Goal: Task Accomplishment & Management: Manage account settings

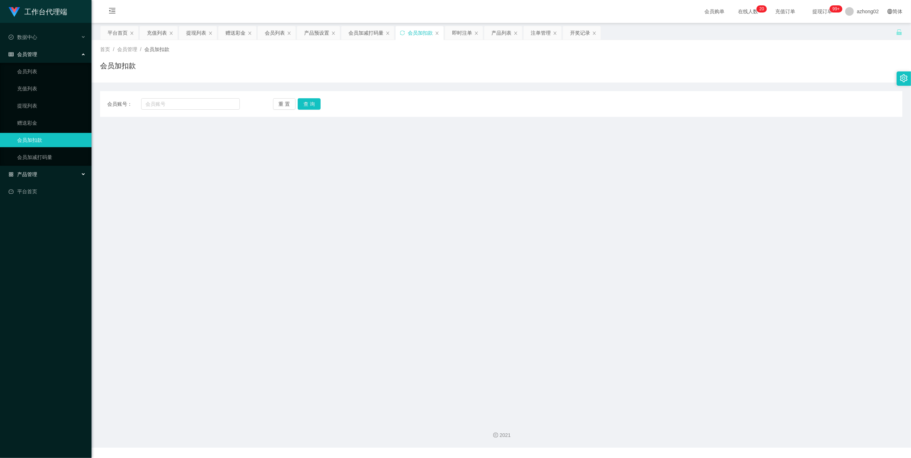
click at [19, 168] on div "产品管理" at bounding box center [46, 174] width 92 height 14
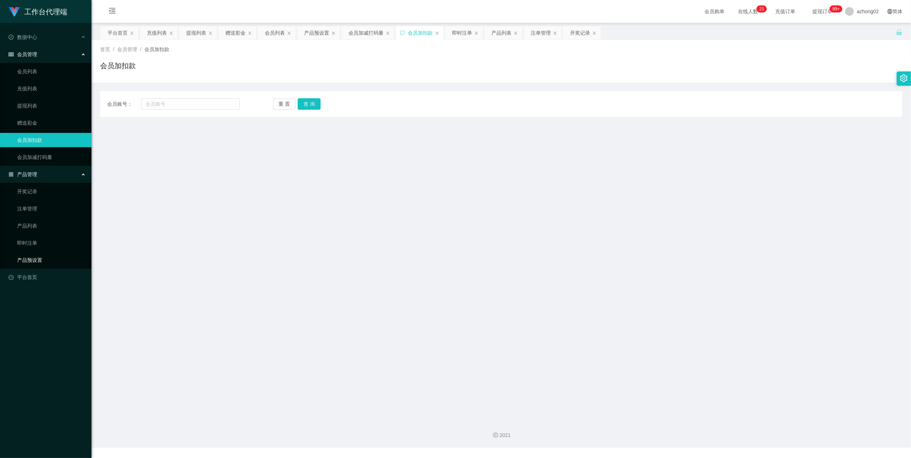
click at [30, 256] on link "产品预设置" at bounding box center [51, 260] width 69 height 14
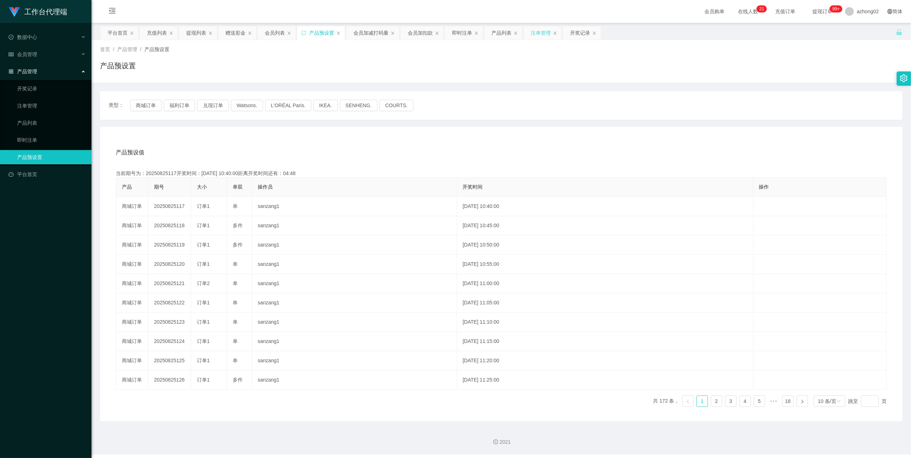
click at [544, 34] on div "注单管理" at bounding box center [541, 33] width 20 height 14
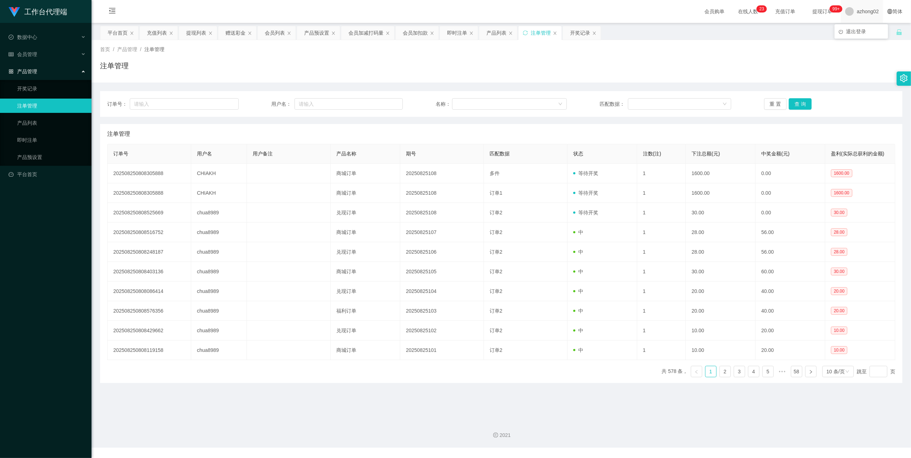
click at [857, 11] on span "azhong02" at bounding box center [868, 11] width 22 height 23
click at [862, 10] on span "azhong02" at bounding box center [868, 11] width 22 height 23
click at [861, 12] on span "azhong02" at bounding box center [868, 11] width 22 height 23
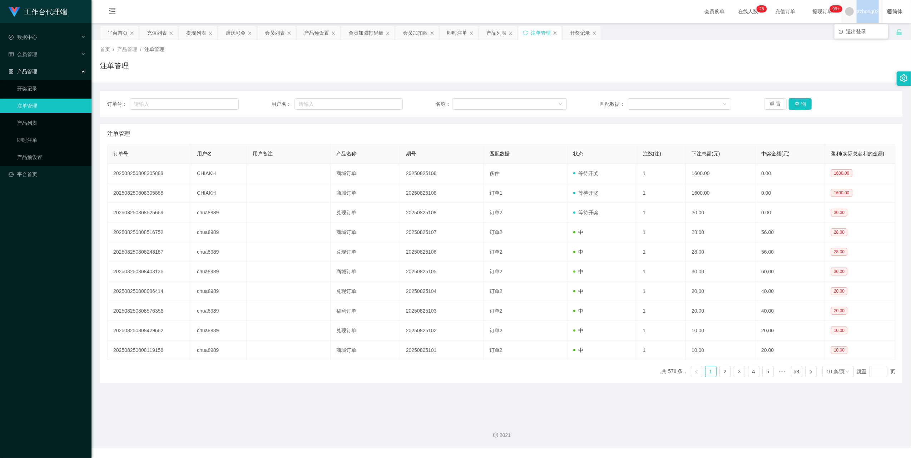
click at [861, 12] on span "azhong02" at bounding box center [868, 11] width 22 height 23
copy span "azhong02"
click at [861, 12] on span "azhong02" at bounding box center [868, 11] width 22 height 23
copy span "azhong02"
click at [861, 12] on span "azhong02" at bounding box center [868, 11] width 22 height 23
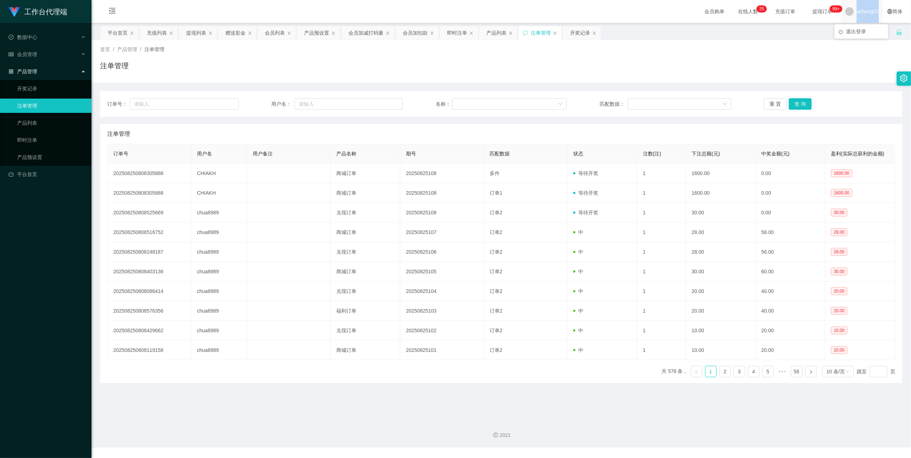
click at [861, 12] on span "azhong02" at bounding box center [868, 11] width 22 height 23
drag, startPoint x: 813, startPoint y: 62, endPoint x: 813, endPoint y: 53, distance: 8.9
click at [813, 62] on div "注单管理" at bounding box center [501, 68] width 803 height 16
click at [860, 16] on span "azhong02" at bounding box center [868, 11] width 22 height 23
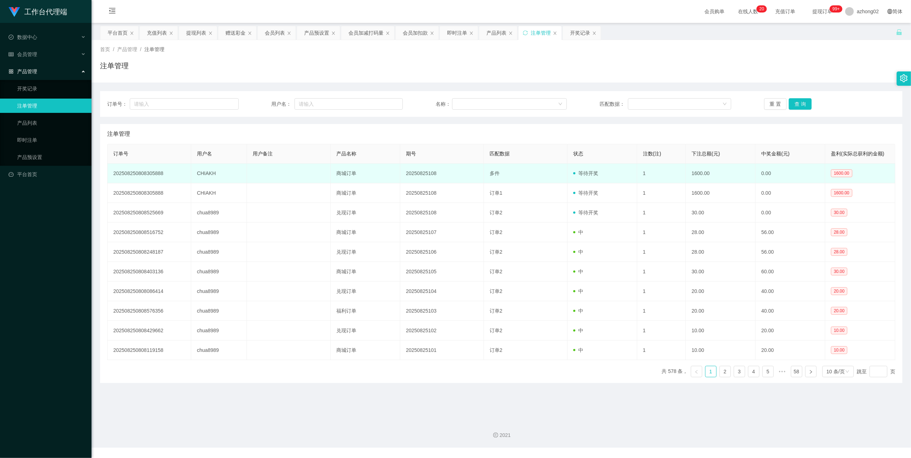
click at [209, 176] on td "CHIAKH" at bounding box center [219, 174] width 56 height 20
click at [210, 176] on td "CHIAKH" at bounding box center [219, 174] width 56 height 20
copy td "CHIAKH"
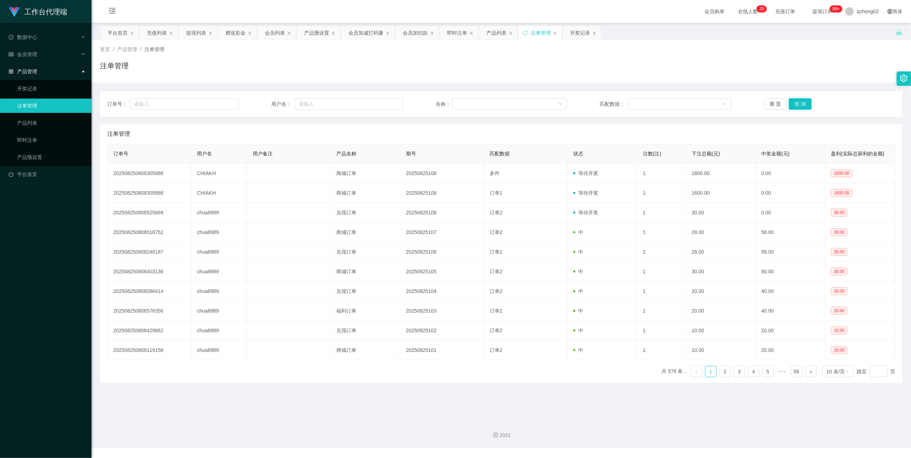
click at [151, 98] on div "订单号： 用户名： 名称： 匹配数据： 重 置 查 询" at bounding box center [501, 104] width 803 height 26
click at [501, 106] on div at bounding box center [508, 104] width 102 height 11
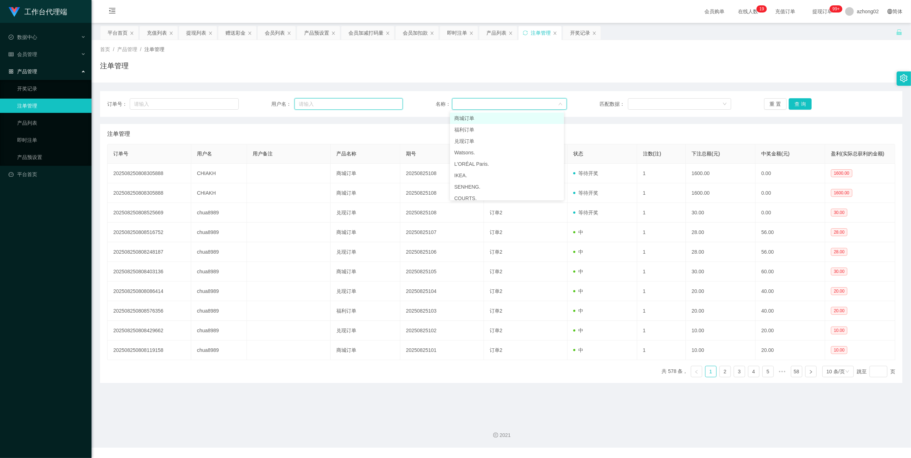
click at [323, 102] on input "text" at bounding box center [349, 103] width 108 height 11
paste input "CHIAKH"
type input "CHIAKH"
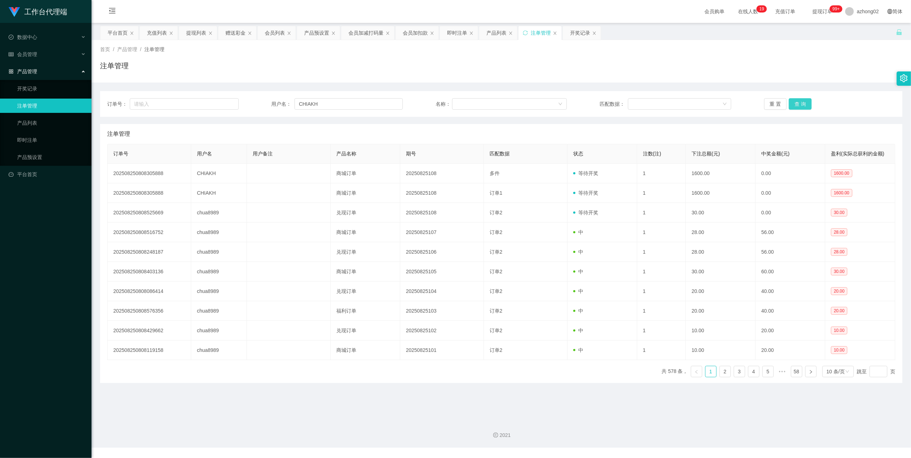
click at [808, 104] on button "查 询" at bounding box center [800, 103] width 23 height 11
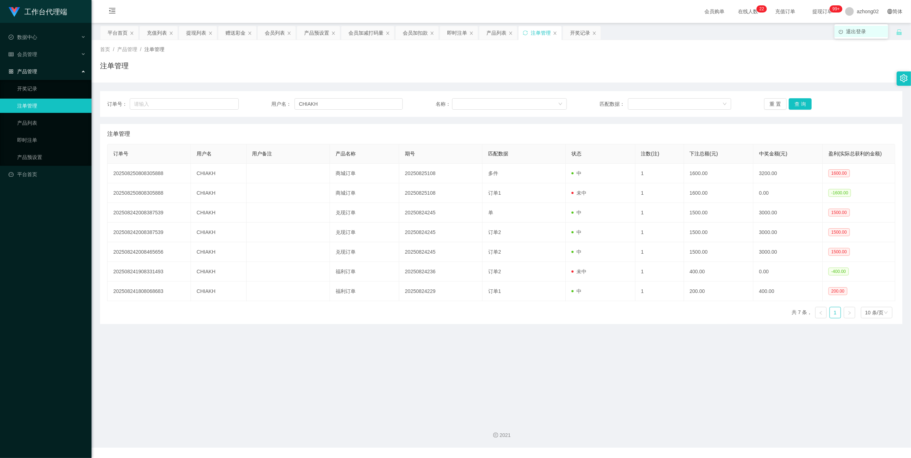
click at [863, 30] on span "退出登录" at bounding box center [856, 32] width 20 height 6
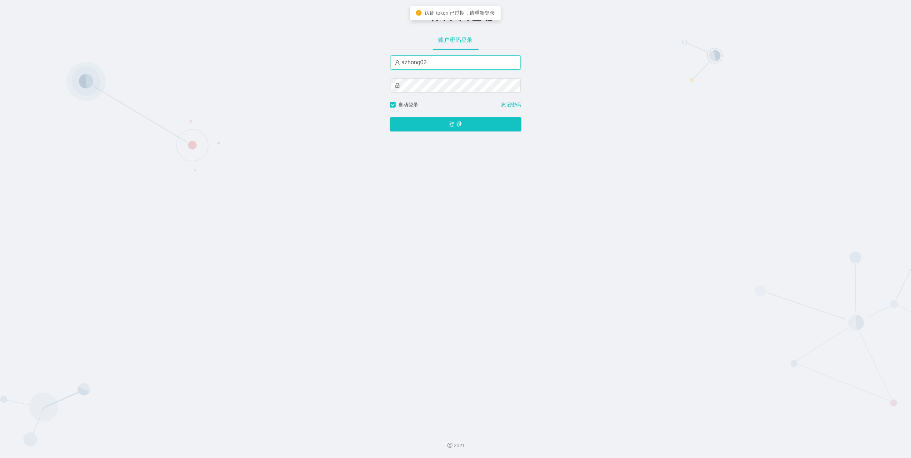
click at [434, 63] on input "azhong02" at bounding box center [456, 62] width 130 height 14
type input "xiaolin1"
click at [441, 124] on button "登 录" at bounding box center [456, 124] width 132 height 14
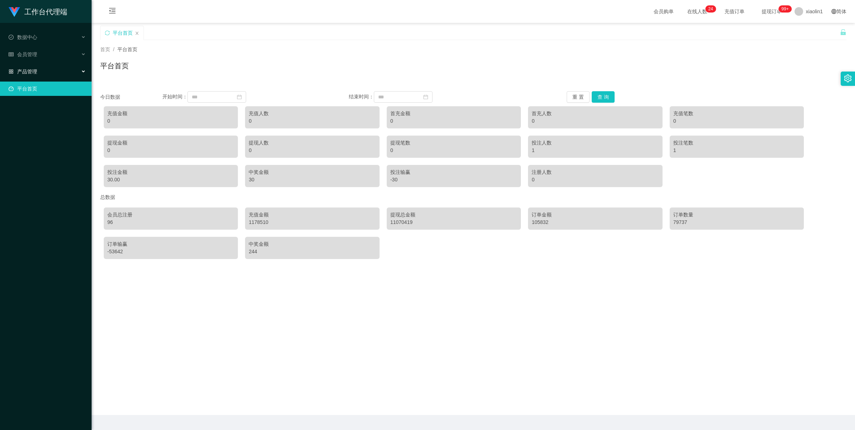
click at [45, 65] on div "产品管理" at bounding box center [46, 71] width 92 height 14
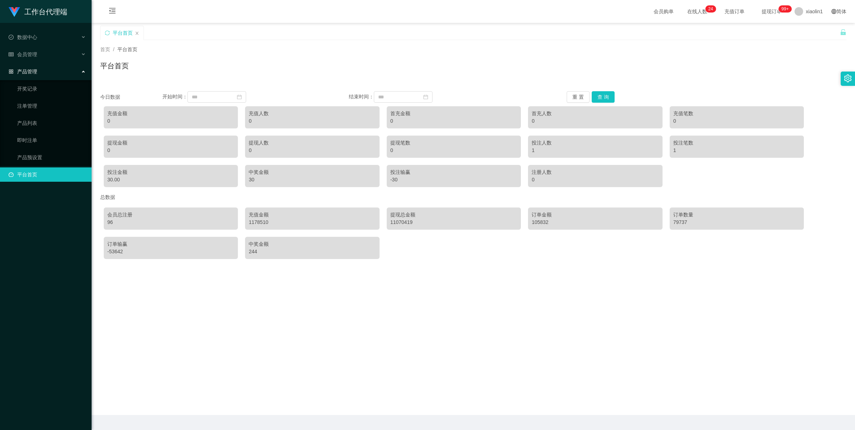
click at [25, 46] on ul "数据中心 会员管理 产品管理 开奖记录 注单管理 产品列表 即时注单 产品预设置 平台首页" at bounding box center [46, 106] width 92 height 166
click at [26, 50] on div "会员管理" at bounding box center [46, 54] width 92 height 14
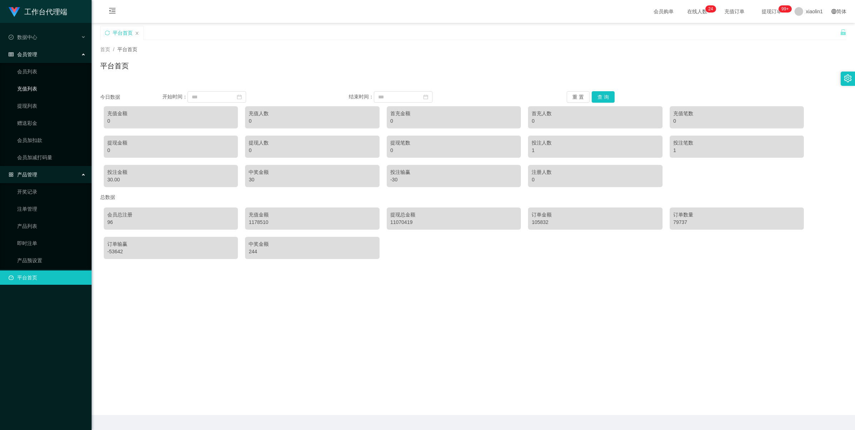
click at [33, 85] on link "充值列表" at bounding box center [51, 89] width 69 height 14
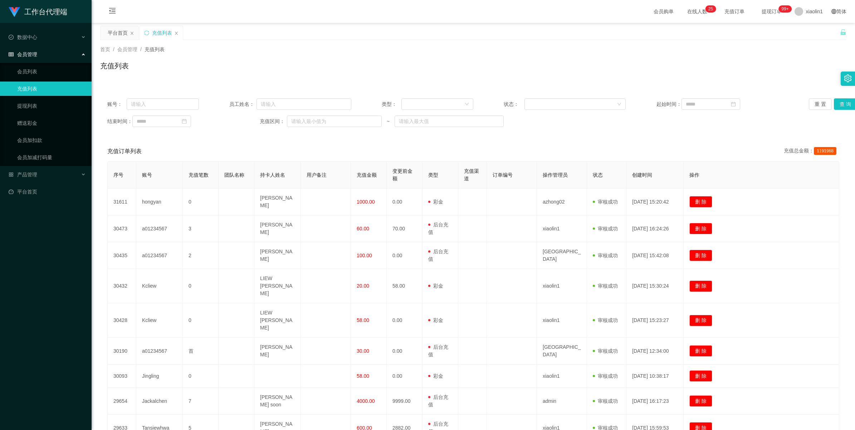
click at [30, 55] on span "会员管理" at bounding box center [23, 54] width 29 height 6
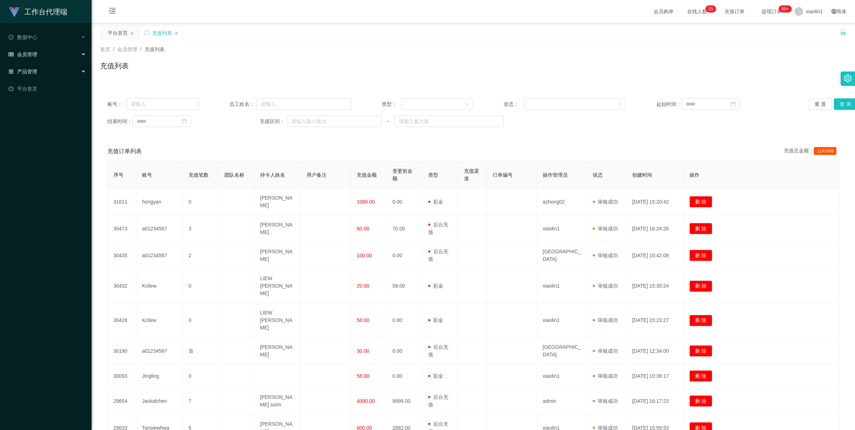
click at [29, 77] on div "产品管理" at bounding box center [46, 71] width 92 height 14
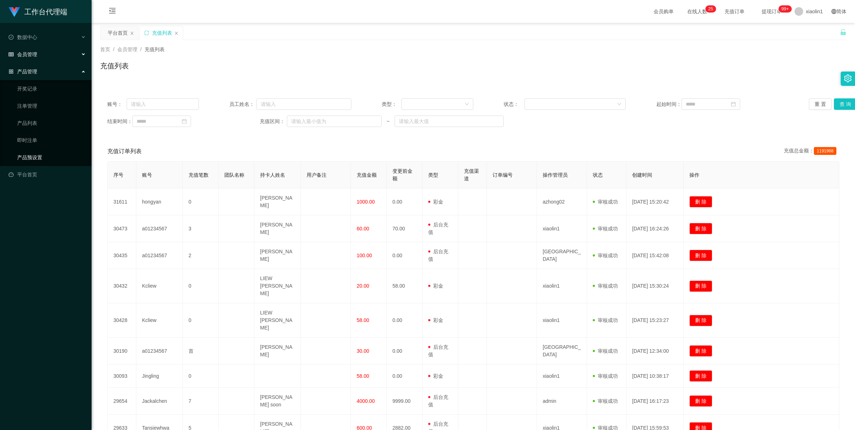
click at [34, 151] on link "产品预设置" at bounding box center [51, 157] width 69 height 14
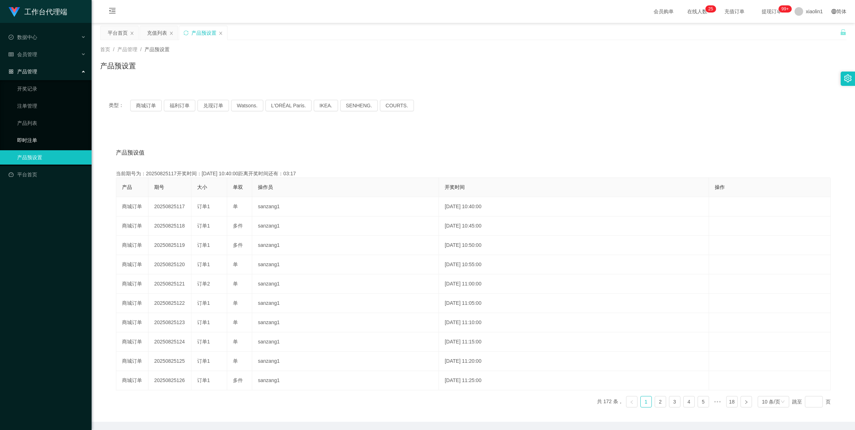
click at [27, 145] on link "即时注单" at bounding box center [51, 140] width 69 height 14
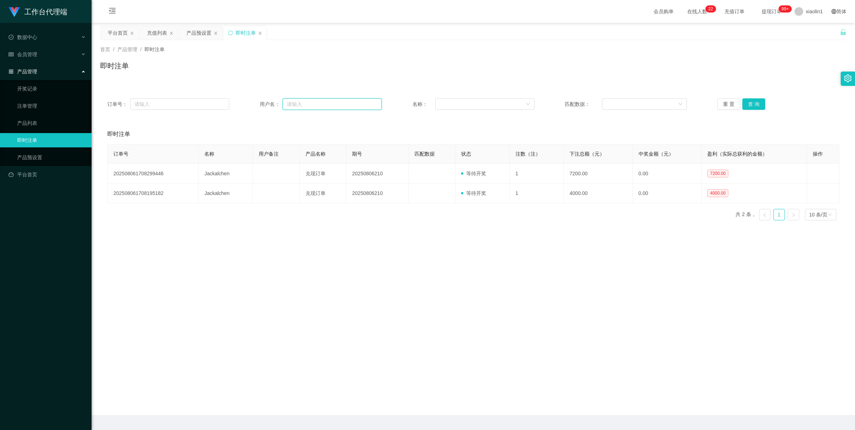
drag, startPoint x: 292, startPoint y: 106, endPoint x: 302, endPoint y: 106, distance: 9.7
click at [292, 106] on input "text" at bounding box center [331, 103] width 99 height 11
click at [333, 106] on input "text" at bounding box center [331, 103] width 99 height 11
paste input "CHIAKH"
type input "CHIAKH"
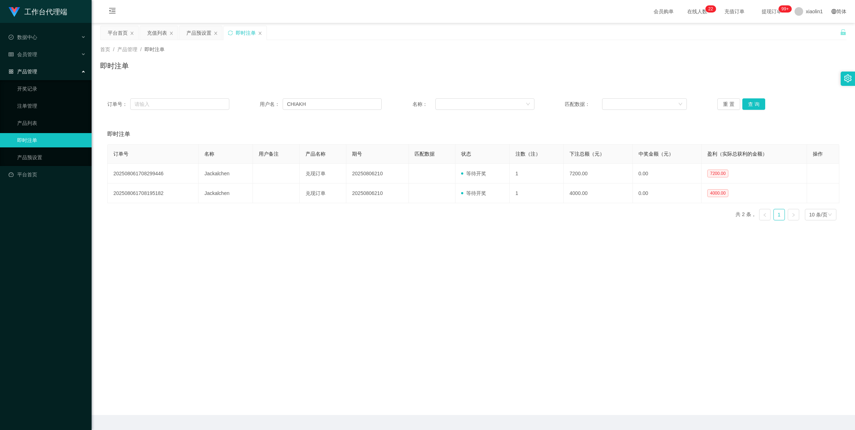
click at [762, 108] on div "重 置 查 询" at bounding box center [778, 103] width 122 height 11
click at [758, 108] on button "查 询" at bounding box center [753, 103] width 23 height 11
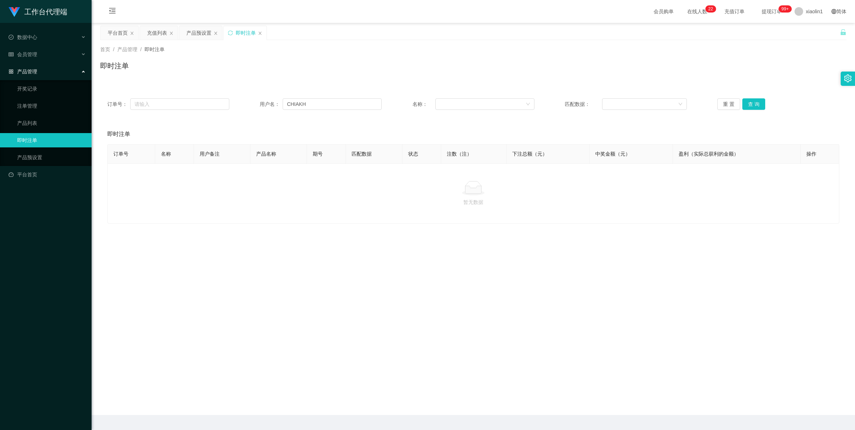
click at [762, 104] on div "重 置 查 询" at bounding box center [778, 103] width 122 height 11
click at [760, 107] on button "查 询" at bounding box center [753, 103] width 23 height 11
click at [758, 108] on button "查 询" at bounding box center [753, 103] width 23 height 11
click at [757, 108] on button "查 询" at bounding box center [753, 103] width 23 height 11
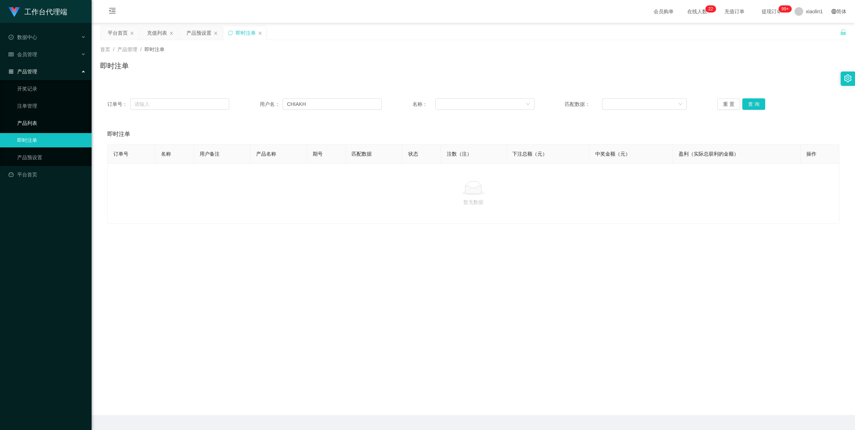
click at [35, 120] on link "产品列表" at bounding box center [51, 123] width 69 height 14
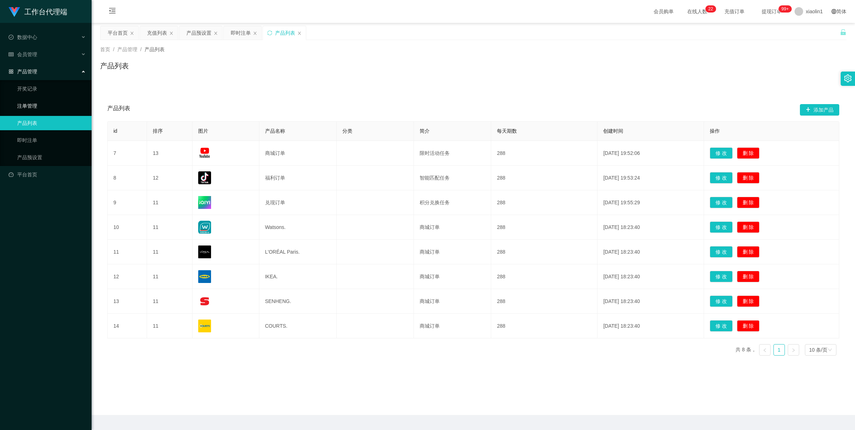
click at [58, 109] on link "注单管理" at bounding box center [51, 106] width 69 height 14
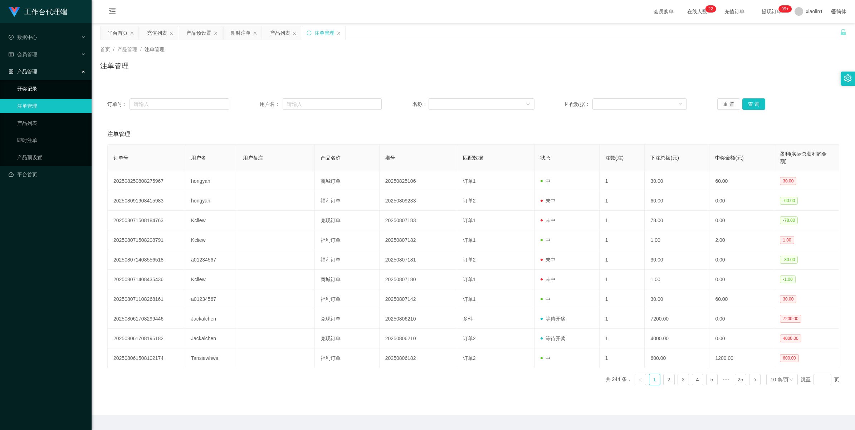
click at [40, 89] on link "开奖记录" at bounding box center [51, 89] width 69 height 14
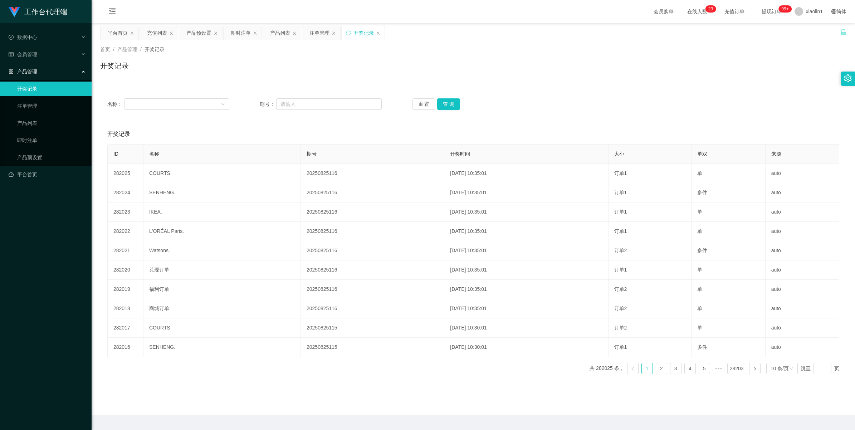
click at [30, 70] on span "产品管理" at bounding box center [23, 72] width 29 height 6
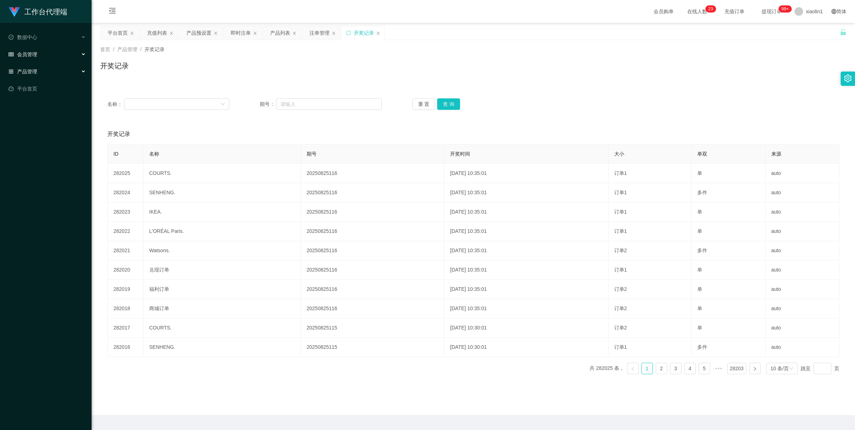
click at [36, 60] on div "会员管理" at bounding box center [46, 54] width 92 height 14
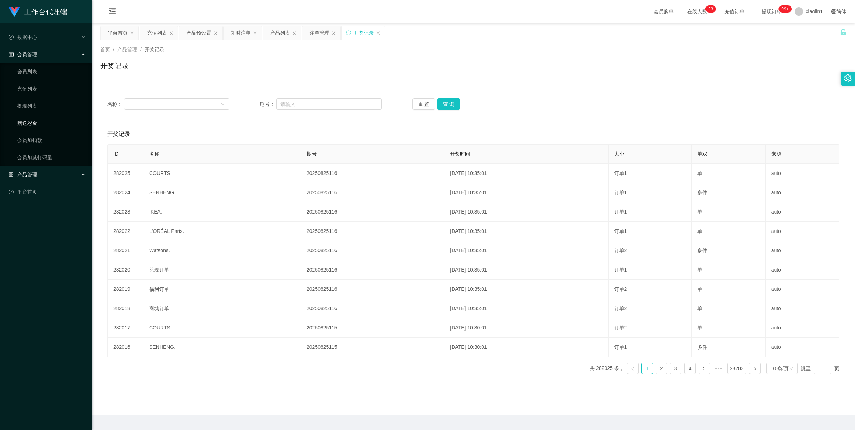
click at [30, 120] on link "赠送彩金" at bounding box center [51, 123] width 69 height 14
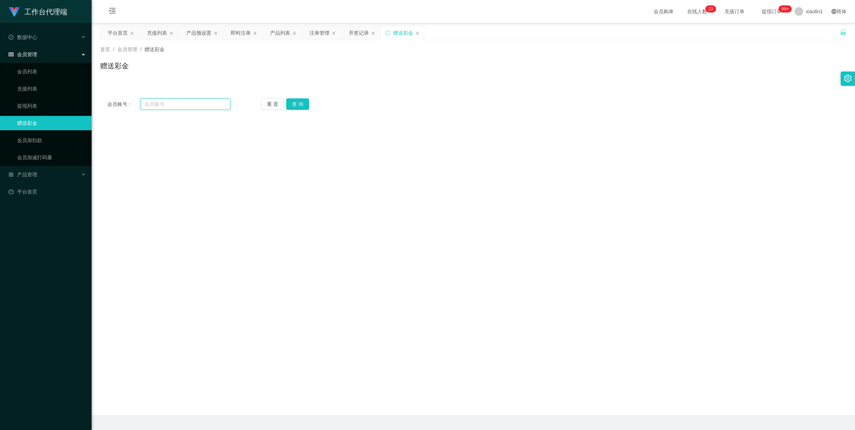
click at [175, 103] on input "text" at bounding box center [185, 103] width 90 height 11
paste input "CHIAKH"
type input "CHIAKH"
click at [298, 99] on button "查 询" at bounding box center [297, 103] width 23 height 11
click at [31, 99] on link "提现列表" at bounding box center [51, 106] width 69 height 14
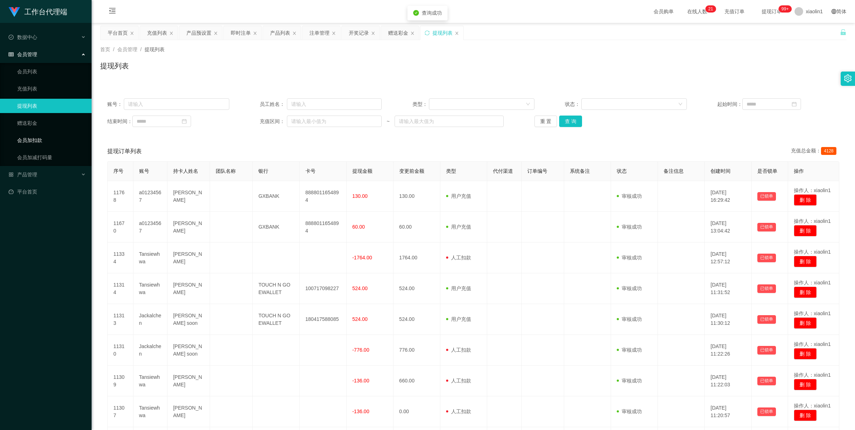
click at [29, 147] on link "会员加扣款" at bounding box center [51, 140] width 69 height 14
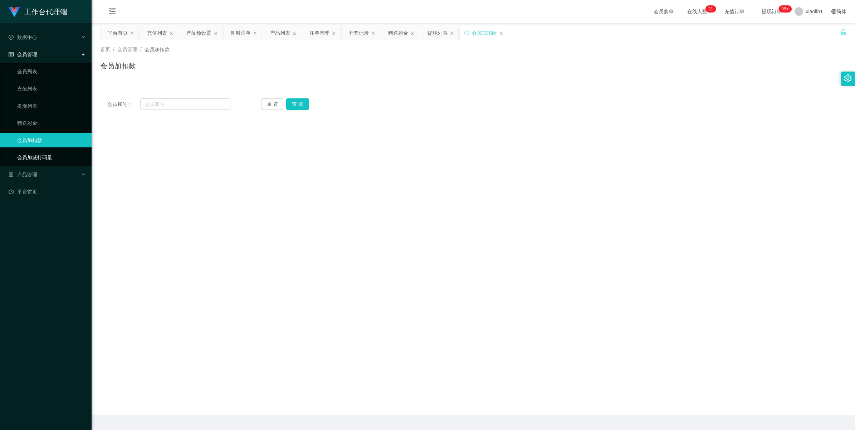
click at [36, 159] on link "会员加减打码量" at bounding box center [51, 157] width 69 height 14
click at [199, 105] on input "text" at bounding box center [185, 103] width 90 height 11
paste input "CHIAKH"
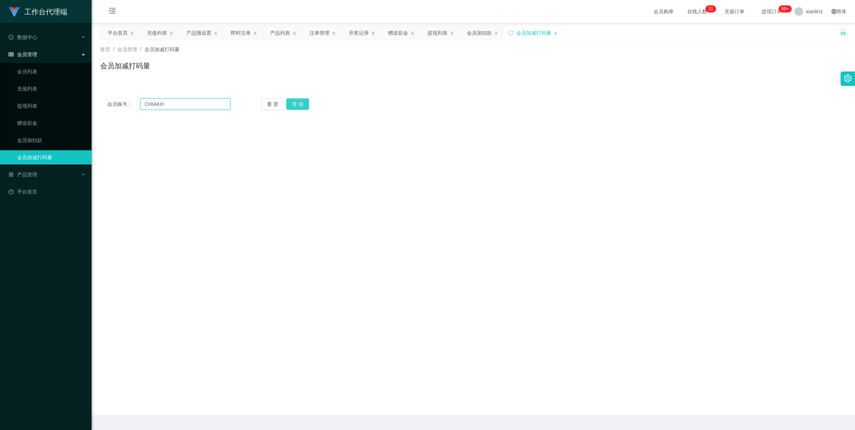
type input "CHIAKH"
click at [300, 98] on button "查 询" at bounding box center [297, 103] width 23 height 11
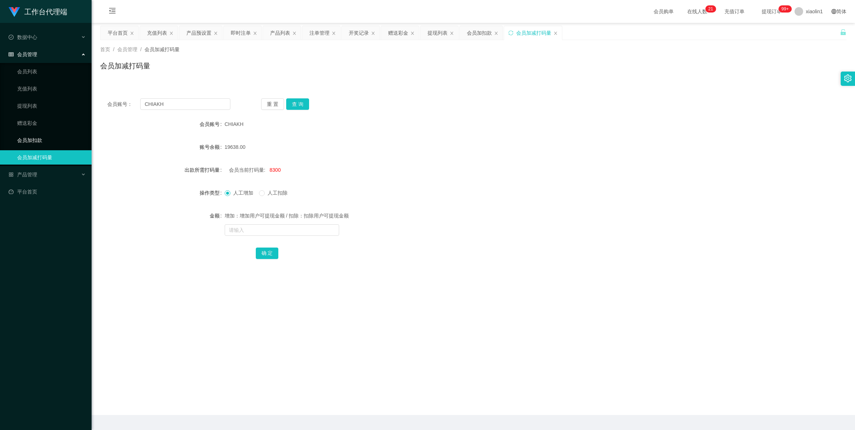
click at [20, 135] on link "会员加扣款" at bounding box center [51, 140] width 69 height 14
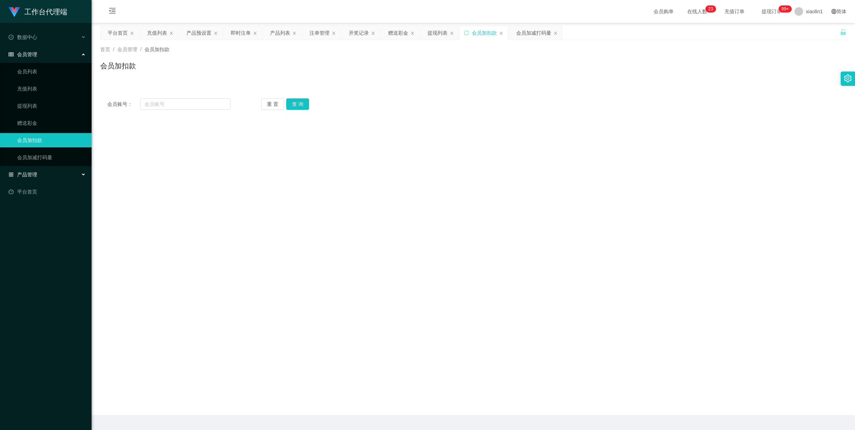
click at [24, 172] on span "产品管理" at bounding box center [23, 175] width 29 height 6
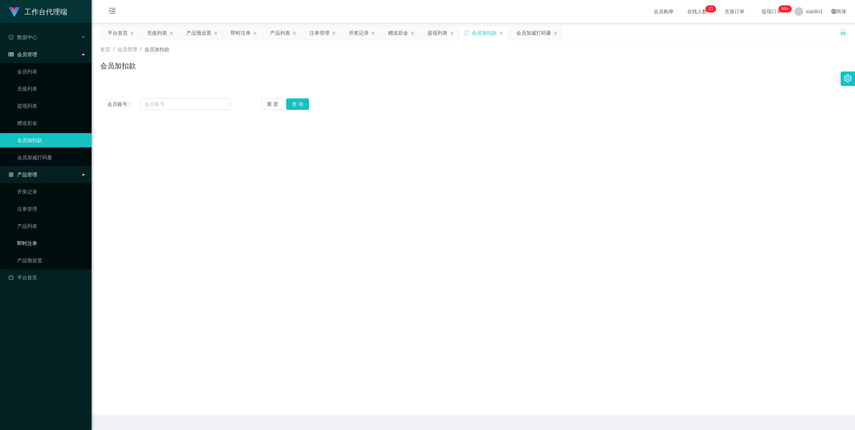
click at [41, 241] on link "即时注单" at bounding box center [51, 243] width 69 height 14
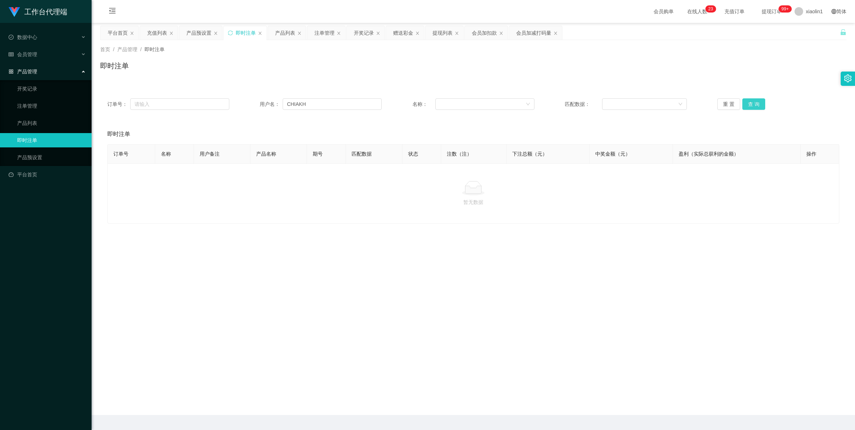
click at [750, 103] on button "查 询" at bounding box center [753, 103] width 23 height 11
click at [763, 109] on div "重 置 查 询" at bounding box center [778, 103] width 122 height 11
click at [762, 110] on div "订单号： 用户名： CHIAKH 名称： 匹配数据： 重 置 查 询" at bounding box center [473, 104] width 746 height 26
click at [761, 111] on div "订单号： 用户名： CHIAKH 名称： 匹配数据： 重 置 查 询" at bounding box center [473, 104] width 746 height 26
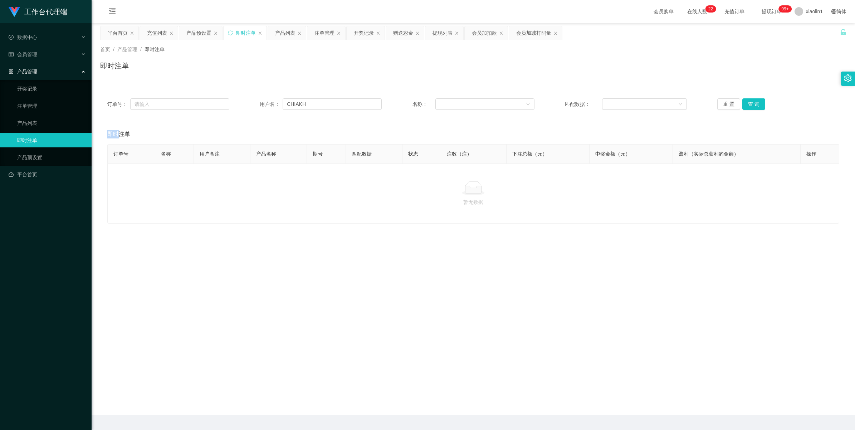
click at [761, 111] on div "订单号： 用户名： CHIAKH 名称： 匹配数据： 重 置 查 询" at bounding box center [473, 104] width 746 height 26
click at [29, 69] on span "产品管理" at bounding box center [23, 72] width 29 height 6
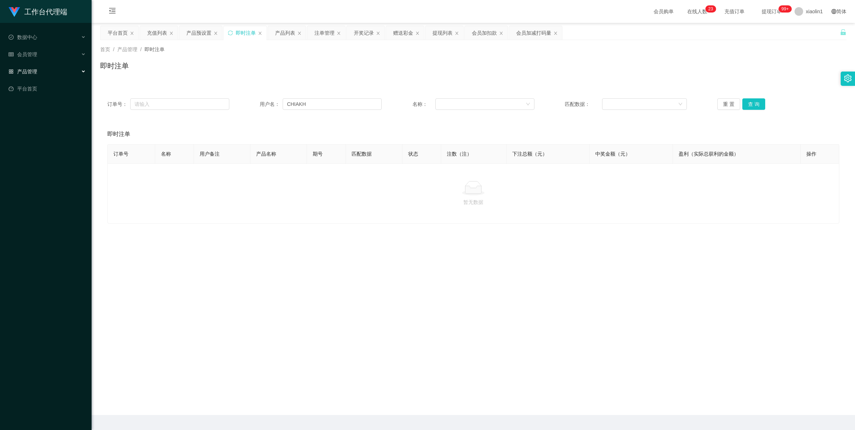
click at [15, 72] on span "产品管理" at bounding box center [23, 72] width 29 height 6
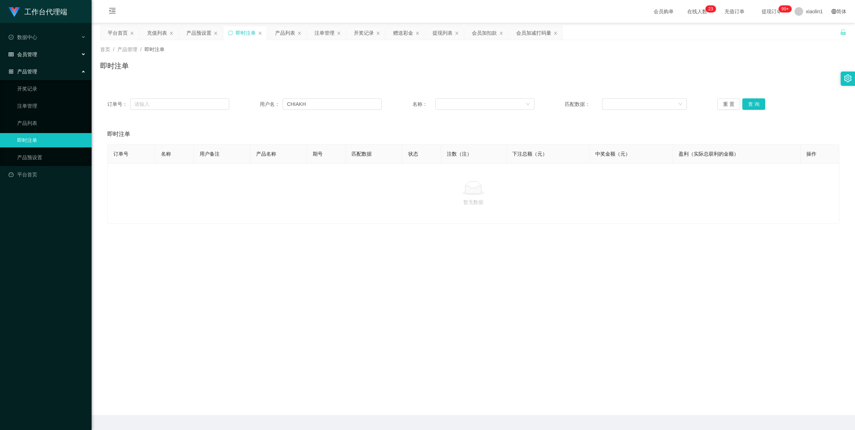
click at [26, 54] on span "会员管理" at bounding box center [23, 54] width 29 height 6
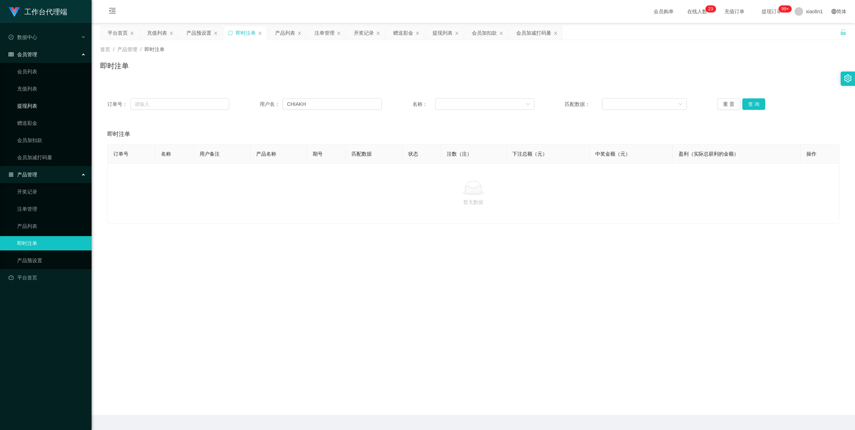
click at [38, 109] on link "提现列表" at bounding box center [51, 106] width 69 height 14
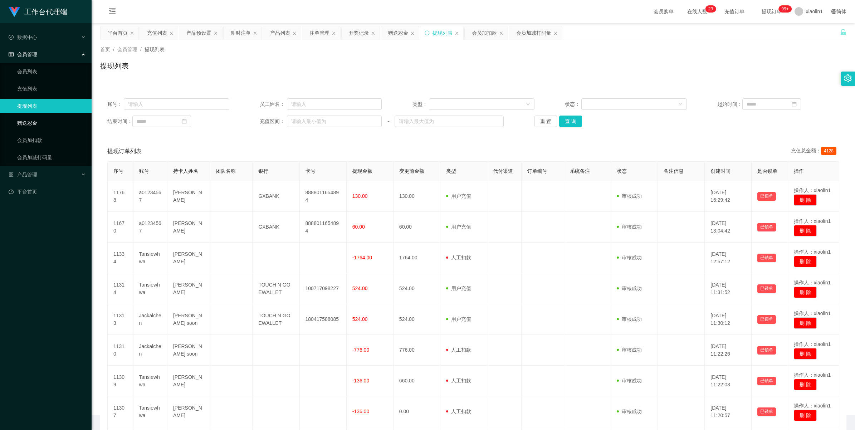
click at [33, 117] on link "赠送彩金" at bounding box center [51, 123] width 69 height 14
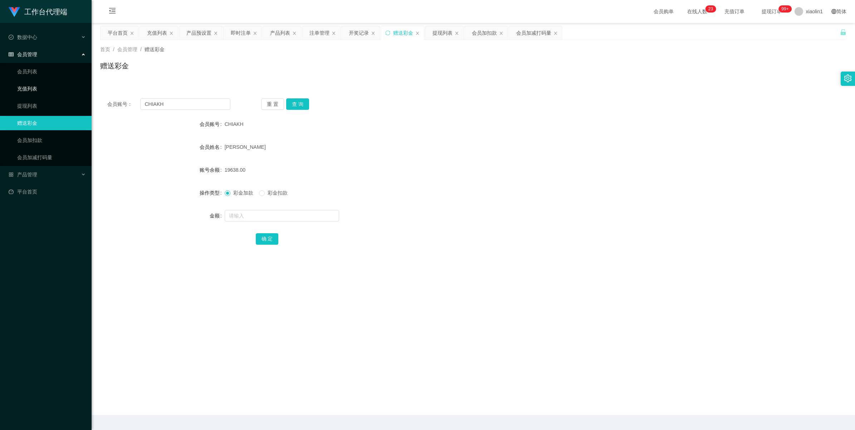
click at [39, 82] on link "充值列表" at bounding box center [51, 89] width 69 height 14
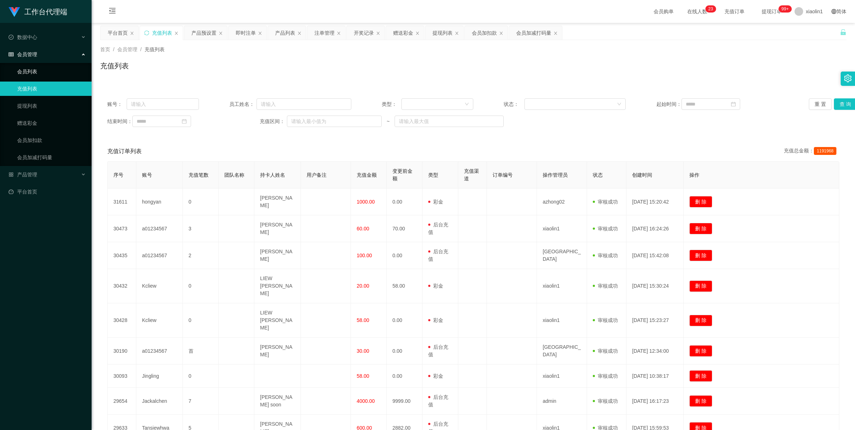
click at [41, 66] on link "会员列表" at bounding box center [51, 71] width 69 height 14
